Goal: Task Accomplishment & Management: Use online tool/utility

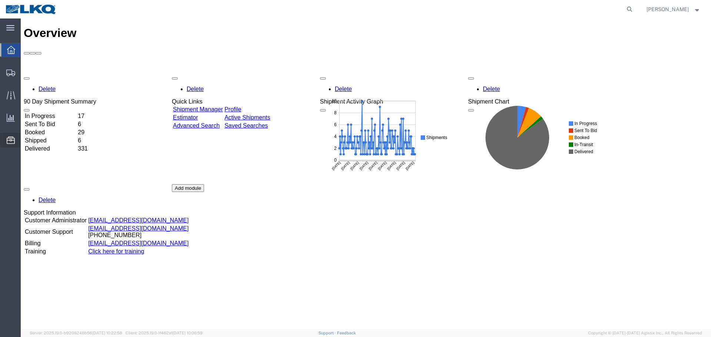
click at [0, 0] on span "Location Appointment" at bounding box center [0, 0] width 0 height 0
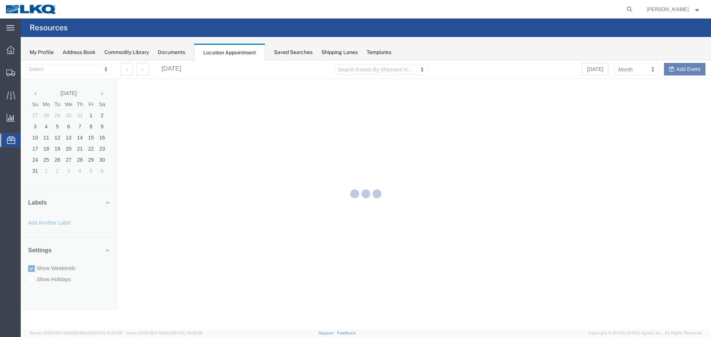
select select "28018"
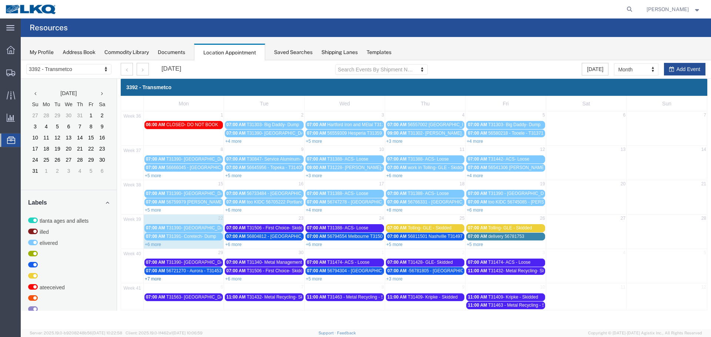
click at [154, 280] on link "+7 more" at bounding box center [153, 278] width 16 height 5
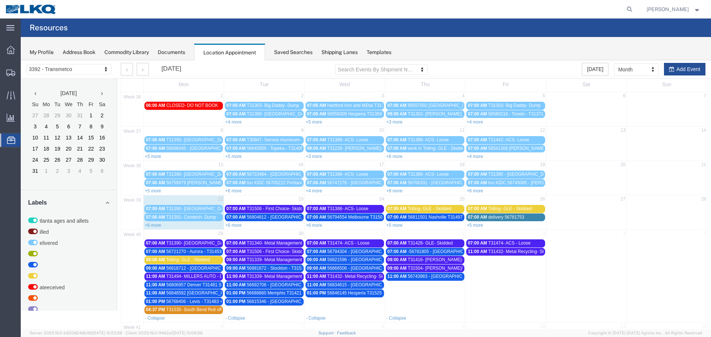
scroll to position [47, 0]
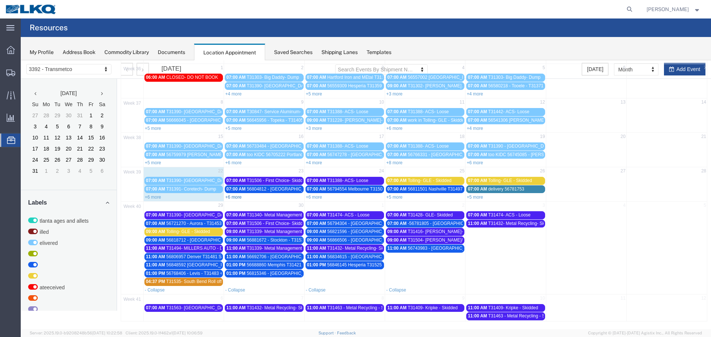
click at [233, 199] on link "+6 more" at bounding box center [233, 197] width 16 height 5
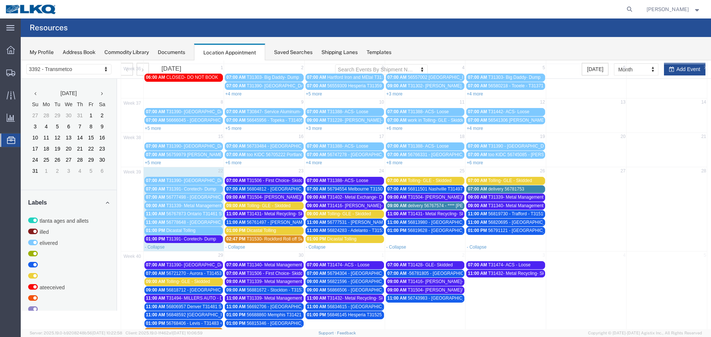
click at [275, 189] on span "56804812 - [GEOGRAPHIC_DATA] - T31498 - Palletized" at bounding box center [301, 189] width 111 height 5
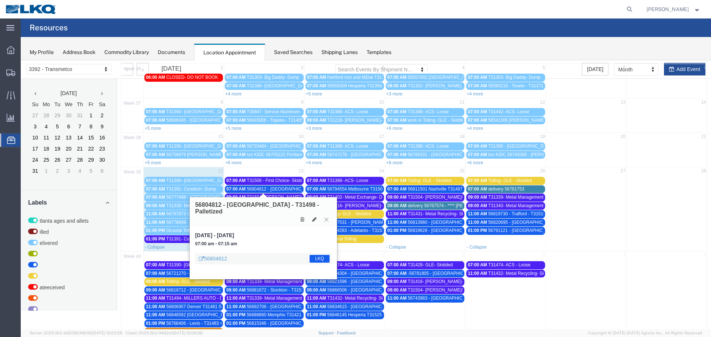
click at [327, 217] on icon at bounding box center [326, 219] width 4 height 4
